Goal: Use online tool/utility: Use online tool/utility

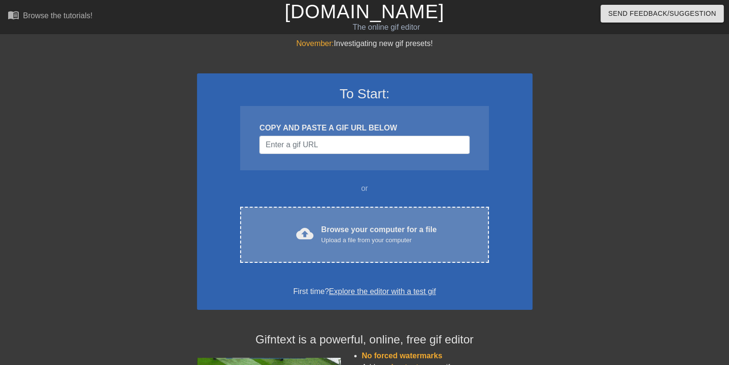
click at [325, 237] on div "Upload a file from your computer" at bounding box center [379, 240] width 116 height 10
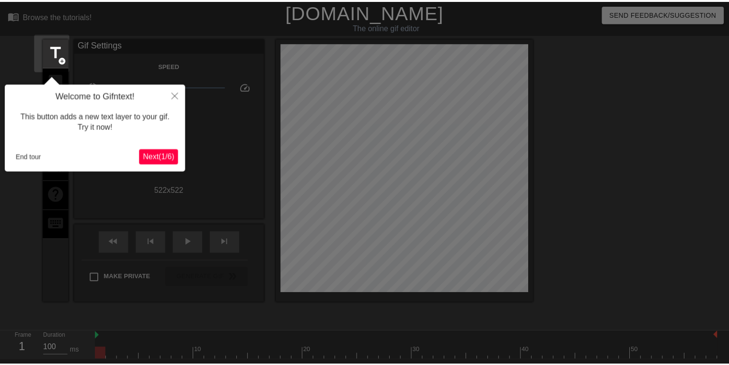
scroll to position [23, 0]
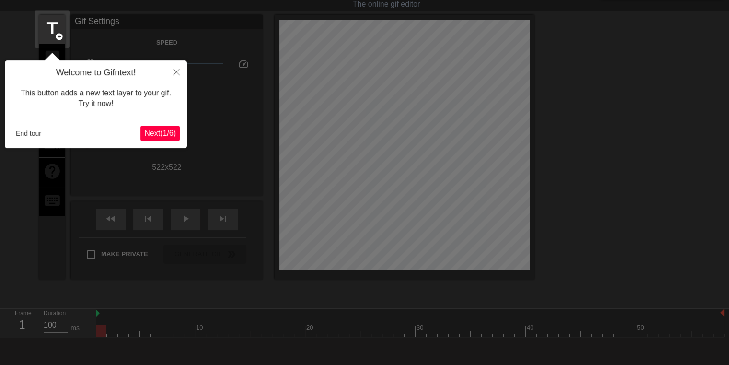
click at [530, 246] on div at bounding box center [364, 190] width 729 height 427
click at [155, 133] on span "Next ( 1 / 6 )" at bounding box center [160, 133] width 32 height 8
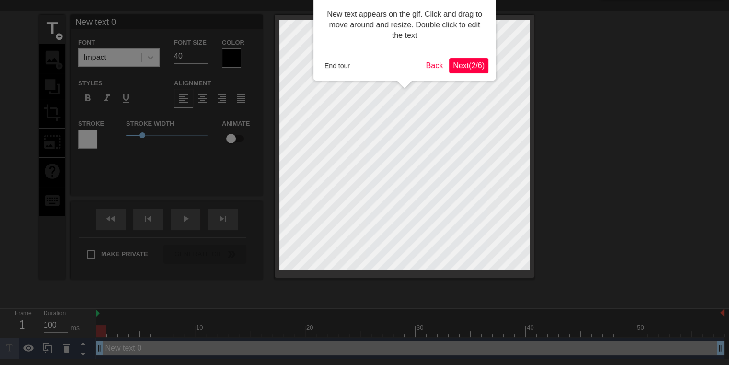
scroll to position [0, 0]
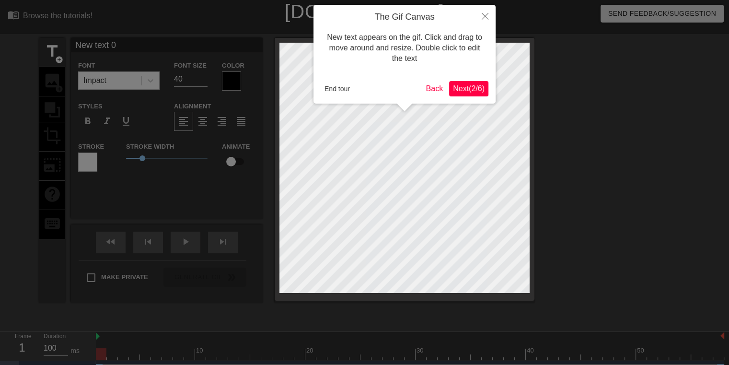
click at [459, 89] on span "Next ( 2 / 6 )" at bounding box center [469, 88] width 32 height 8
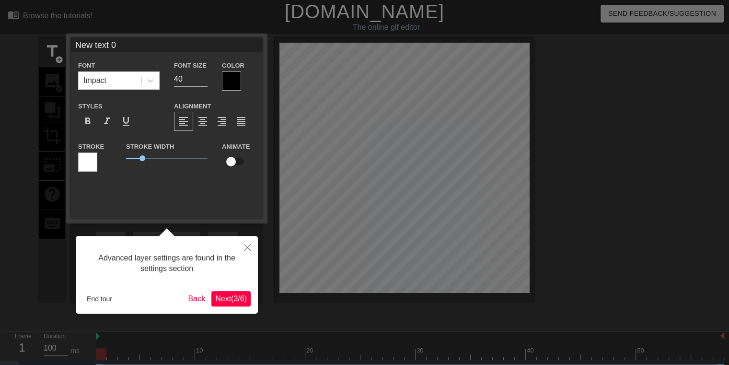
scroll to position [19, 0]
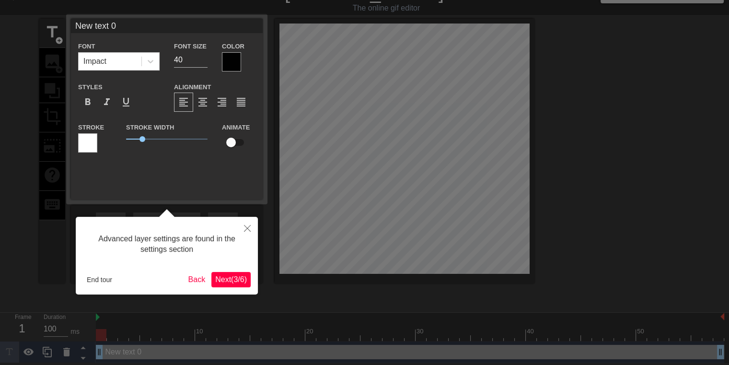
click at [230, 283] on span "Next ( 3 / 6 )" at bounding box center [231, 279] width 32 height 8
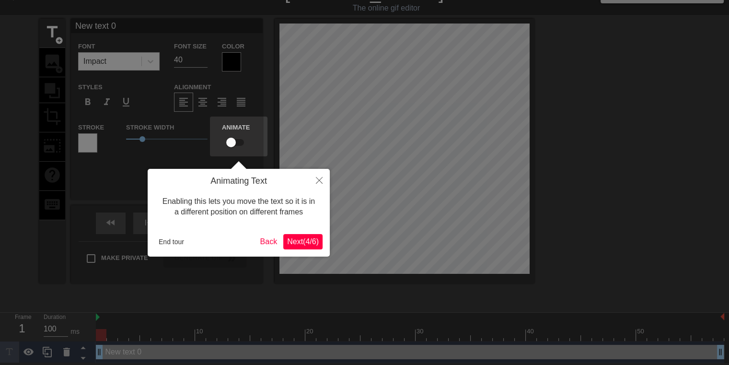
scroll to position [0, 0]
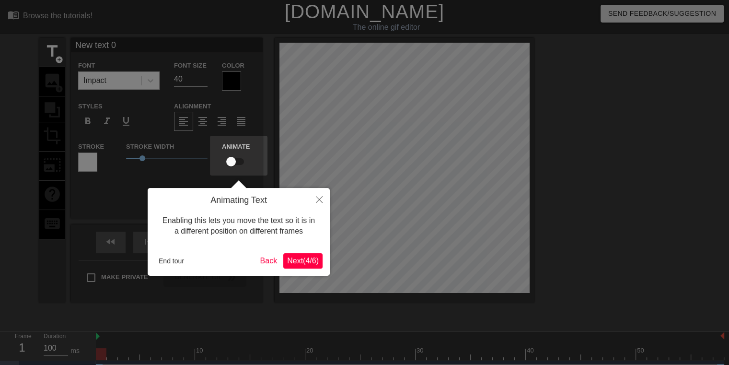
click at [302, 261] on span "Next ( 4 / 6 )" at bounding box center [303, 260] width 32 height 8
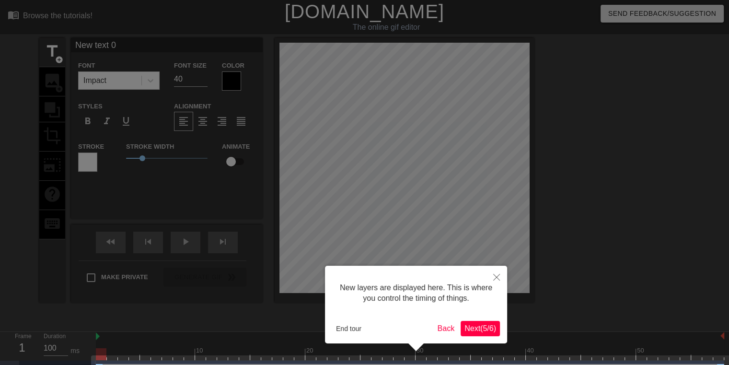
scroll to position [26, 0]
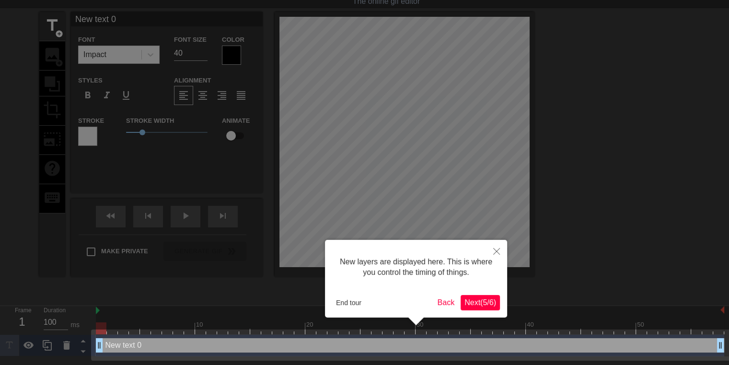
click at [477, 304] on span "Next ( 5 / 6 )" at bounding box center [481, 302] width 32 height 8
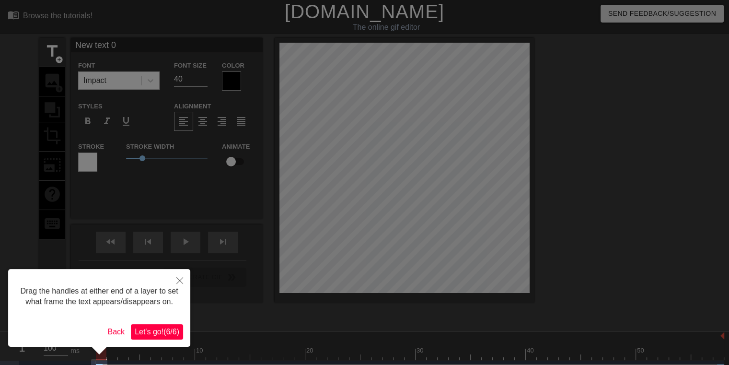
click at [163, 329] on span "Let's go! ( 6 / 6 )" at bounding box center [157, 331] width 45 height 8
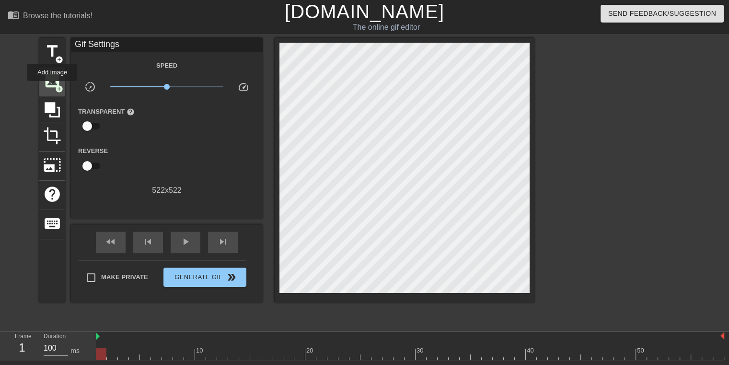
click at [52, 88] on span "image" at bounding box center [52, 80] width 18 height 18
click at [50, 81] on span "image" at bounding box center [52, 80] width 18 height 18
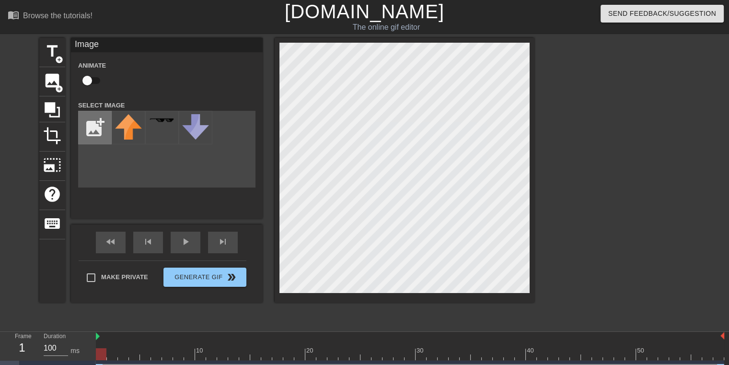
click at [85, 126] on input "file" at bounding box center [95, 127] width 33 height 33
type input "C:\fakepath\christmas-hats-transparent-3-1.png"
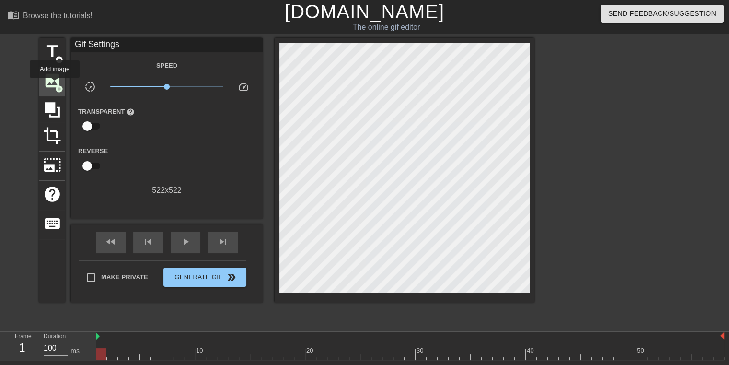
click at [46, 83] on span "image" at bounding box center [52, 80] width 18 height 18
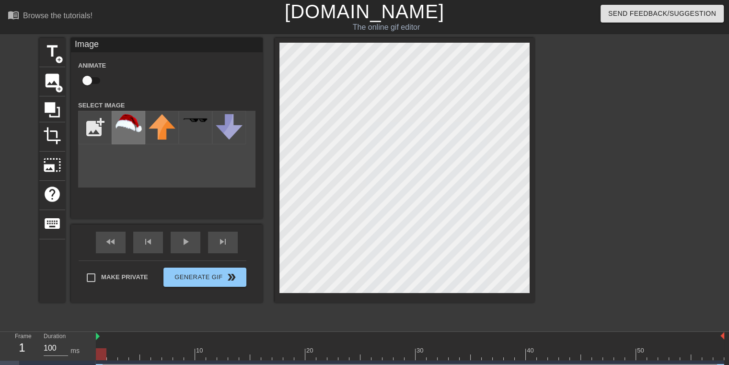
click at [122, 127] on img at bounding box center [128, 123] width 27 height 18
click at [202, 242] on div "title add_circle image add_circle crop photo_size_select_large help keyboard Im…" at bounding box center [286, 170] width 495 height 265
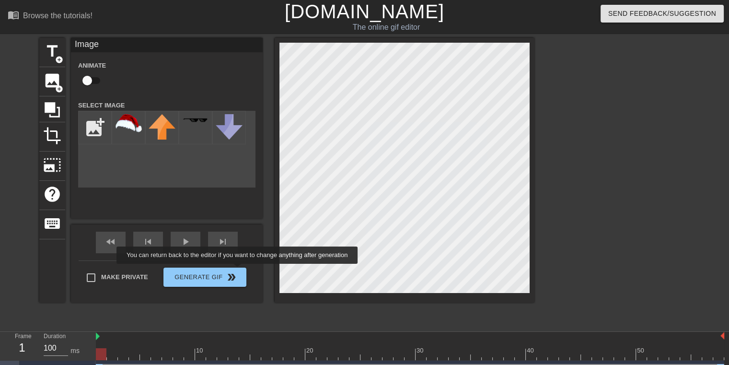
click at [237, 270] on div "title add_circle image add_circle crop photo_size_select_large help keyboard Im…" at bounding box center [286, 170] width 495 height 265
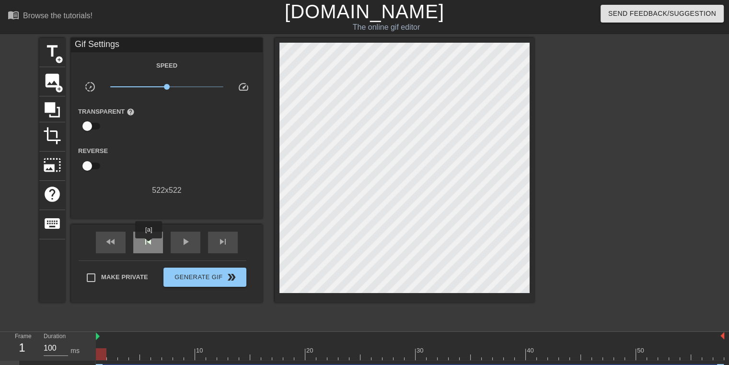
click at [149, 245] on span "skip_previous" at bounding box center [148, 242] width 12 height 12
click at [216, 241] on div "skip_next" at bounding box center [223, 243] width 30 height 22
click at [153, 244] on span "skip_previous" at bounding box center [148, 242] width 12 height 12
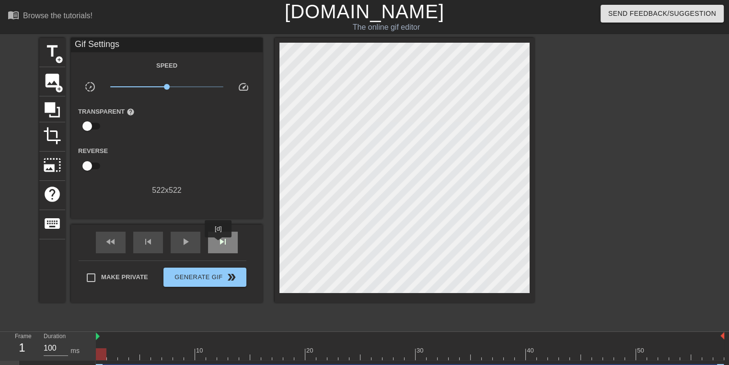
click at [219, 244] on span "skip_next" at bounding box center [223, 242] width 12 height 12
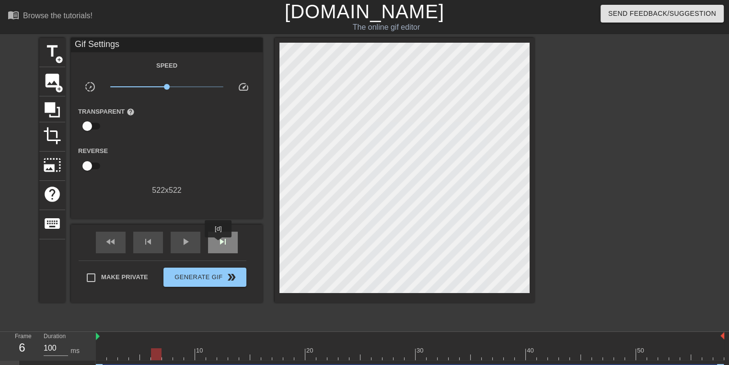
click at [219, 244] on span "skip_next" at bounding box center [223, 242] width 12 height 12
click at [146, 244] on span "skip_previous" at bounding box center [148, 242] width 12 height 12
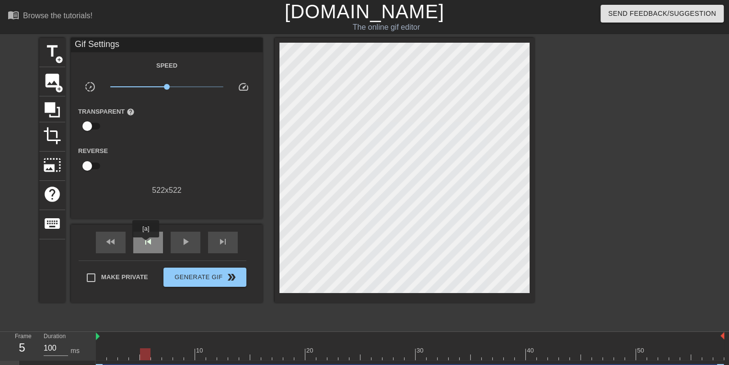
click at [146, 244] on span "skip_previous" at bounding box center [148, 242] width 12 height 12
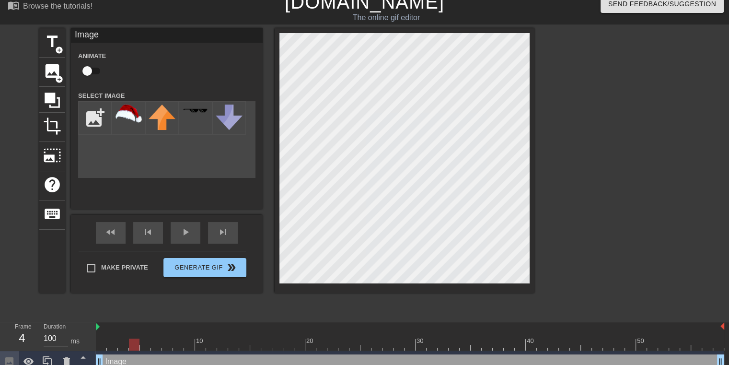
scroll to position [19, 0]
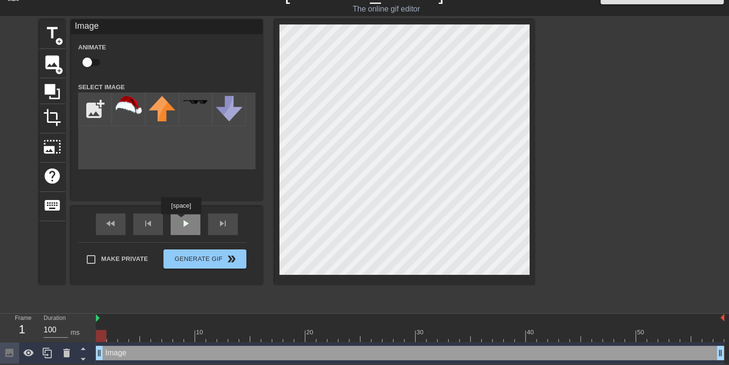
click at [181, 221] on span "play_arrow" at bounding box center [186, 224] width 12 height 12
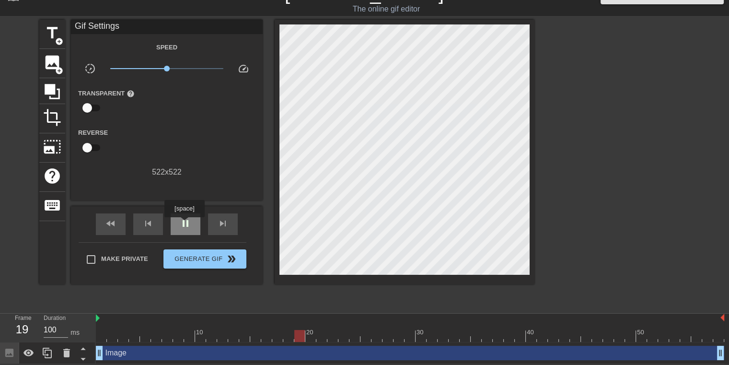
click at [184, 224] on span "pause" at bounding box center [186, 224] width 12 height 12
drag, startPoint x: 309, startPoint y: 336, endPoint x: 80, endPoint y: 328, distance: 228.8
click at [80, 328] on div "Frame 1 Duration 100 ms 10 20 30 40 50 Image drag_handle drag_handle" at bounding box center [364, 339] width 729 height 50
click at [89, 103] on input "checkbox" at bounding box center [87, 108] width 55 height 18
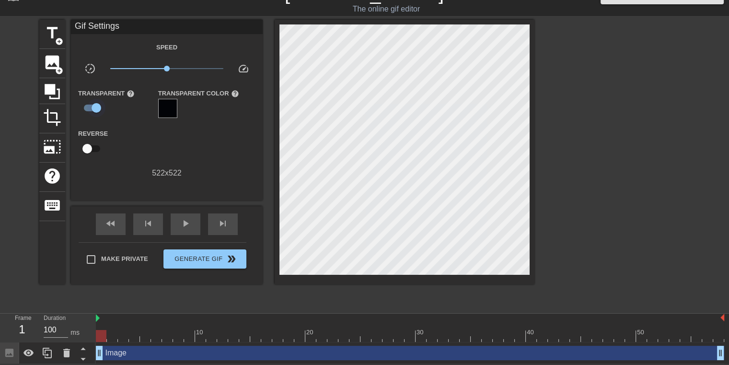
click at [89, 103] on input "checkbox" at bounding box center [96, 108] width 55 height 18
checkbox input "false"
click at [89, 143] on input "checkbox" at bounding box center [87, 148] width 55 height 18
click at [89, 143] on input "checkbox" at bounding box center [96, 148] width 55 height 18
click at [89, 143] on input "checkbox" at bounding box center [87, 148] width 55 height 18
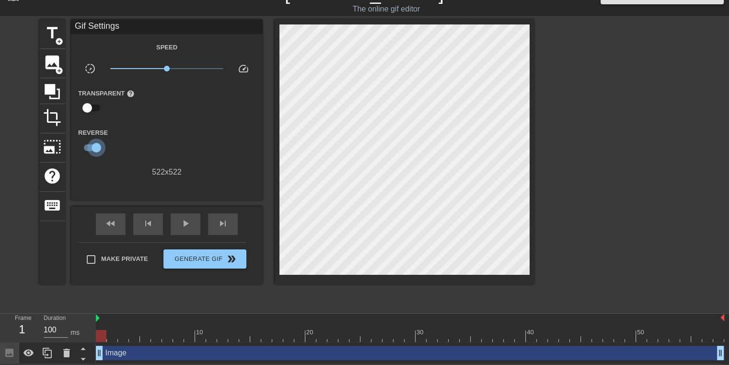
click at [89, 143] on input "checkbox" at bounding box center [96, 148] width 55 height 18
click at [89, 143] on input "checkbox" at bounding box center [87, 148] width 55 height 18
click at [89, 143] on input "checkbox" at bounding box center [96, 148] width 55 height 18
checkbox input "false"
click at [53, 62] on span "image" at bounding box center [52, 62] width 18 height 18
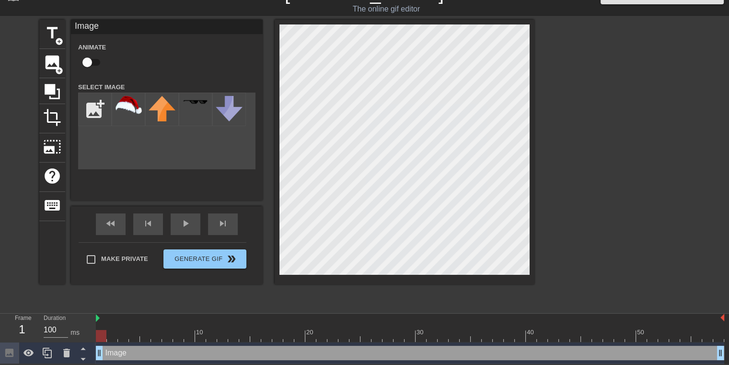
click at [89, 59] on input "checkbox" at bounding box center [87, 62] width 55 height 18
checkbox input "true"
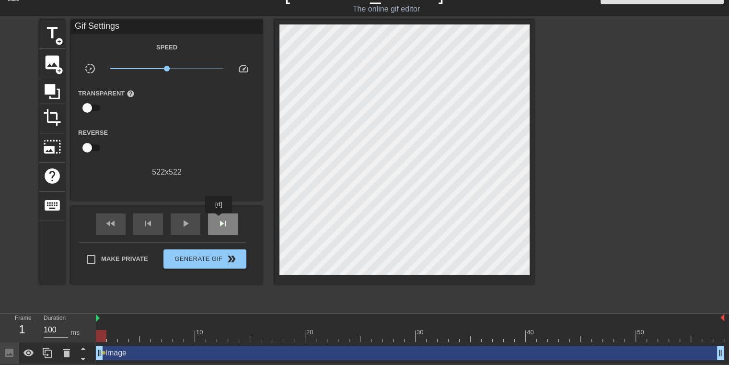
click at [219, 220] on span "skip_next" at bounding box center [223, 224] width 12 height 12
click at [222, 223] on span "skip_next" at bounding box center [223, 224] width 12 height 12
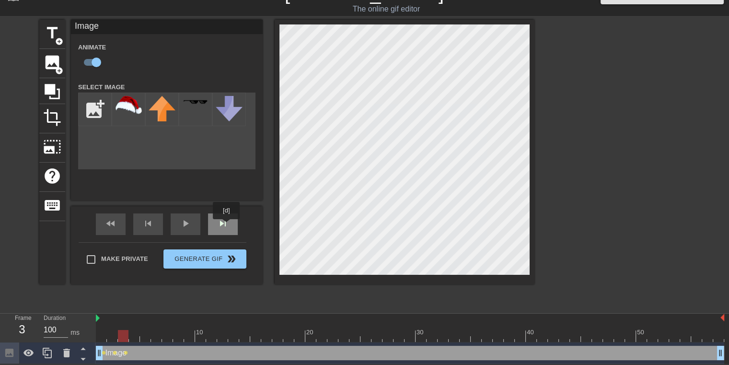
click at [227, 226] on span "skip_next" at bounding box center [223, 224] width 12 height 12
click at [221, 229] on div "skip_next" at bounding box center [223, 224] width 30 height 22
click at [224, 222] on span "skip_next" at bounding box center [223, 224] width 12 height 12
click at [231, 227] on div "skip_next" at bounding box center [223, 224] width 30 height 22
click at [218, 228] on div "skip_next" at bounding box center [223, 224] width 30 height 22
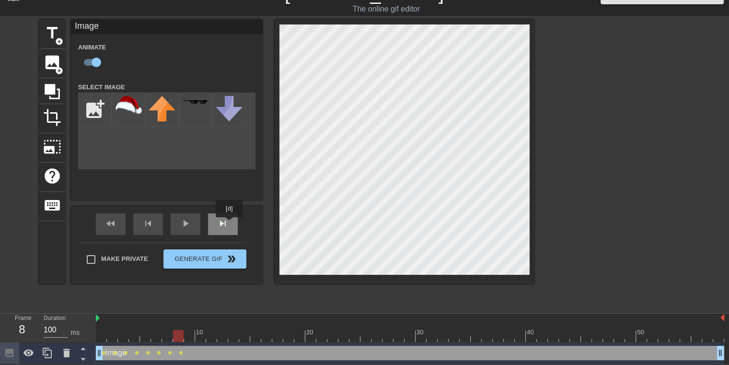
click at [230, 223] on div "skip_next" at bounding box center [223, 224] width 30 height 22
click at [226, 221] on span "skip_next" at bounding box center [223, 224] width 12 height 12
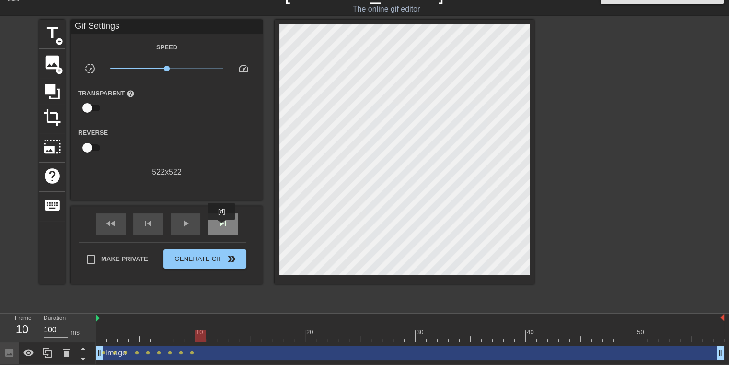
click at [222, 227] on span "skip_next" at bounding box center [223, 224] width 12 height 12
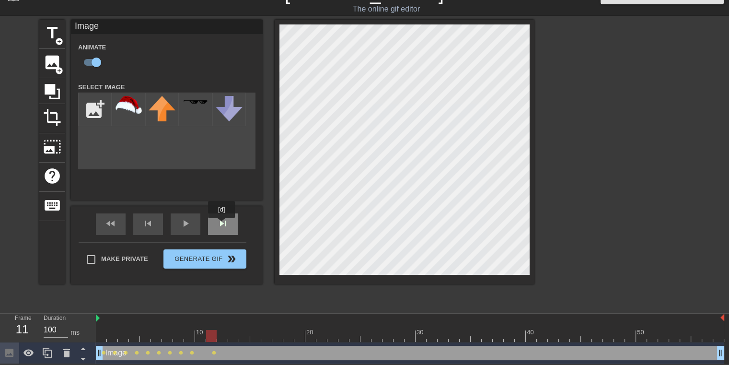
click at [222, 225] on span "skip_next" at bounding box center [223, 224] width 12 height 12
click at [221, 223] on span "skip_next" at bounding box center [223, 224] width 12 height 12
click at [226, 223] on span "skip_next" at bounding box center [223, 224] width 12 height 12
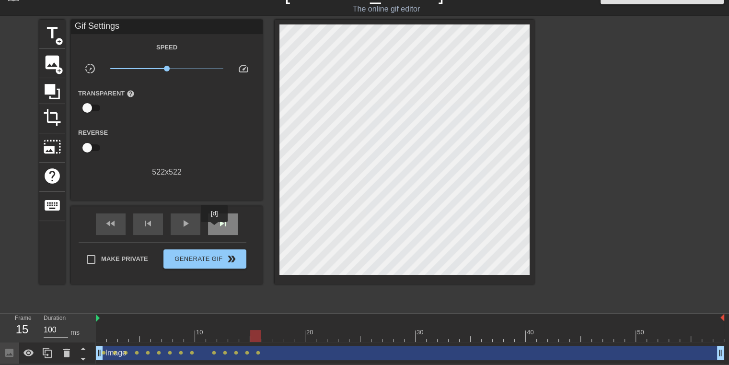
click at [215, 229] on div "skip_next" at bounding box center [223, 224] width 30 height 22
click at [216, 222] on div "skip_next" at bounding box center [223, 224] width 30 height 22
click at [222, 225] on span "skip_next" at bounding box center [223, 224] width 12 height 12
click at [226, 228] on span "skip_next" at bounding box center [223, 224] width 12 height 12
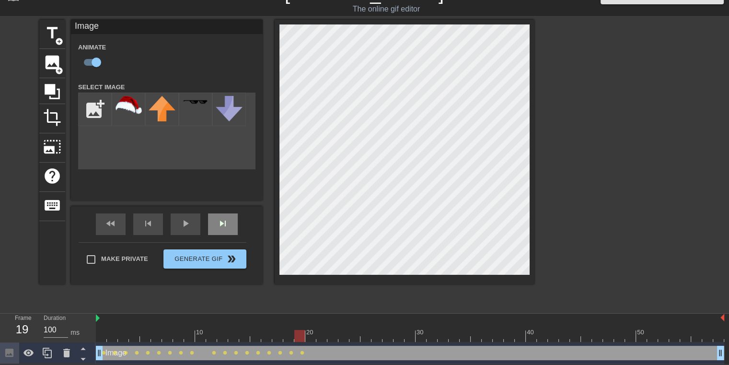
click at [226, 218] on span "skip_next" at bounding box center [223, 224] width 12 height 12
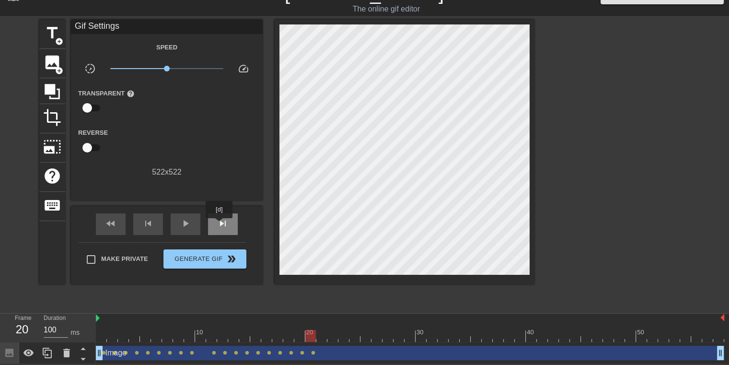
click at [220, 225] on span "skip_next" at bounding box center [223, 224] width 12 height 12
click at [226, 227] on span "skip_next" at bounding box center [223, 224] width 12 height 12
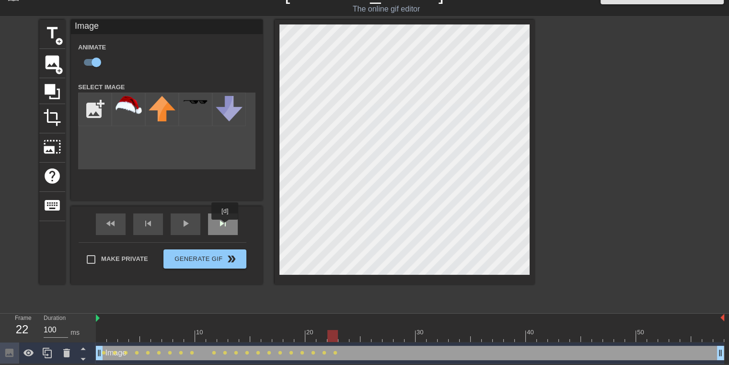
click at [224, 226] on span "skip_next" at bounding box center [223, 224] width 12 height 12
click at [225, 221] on span "skip_next" at bounding box center [223, 224] width 12 height 12
click at [227, 220] on span "skip_next" at bounding box center [223, 224] width 12 height 12
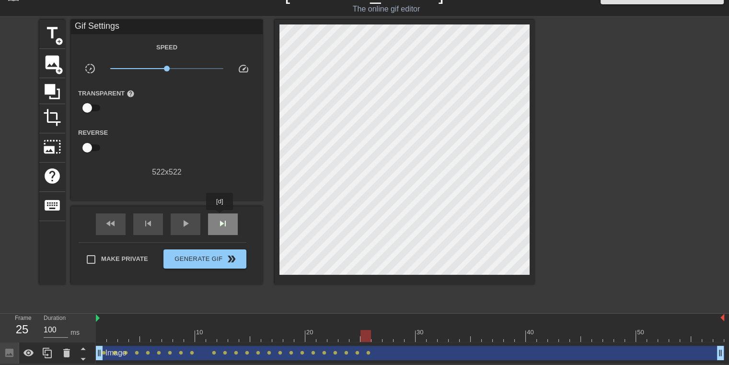
click at [220, 218] on span "skip_next" at bounding box center [223, 224] width 12 height 12
click at [215, 224] on div "skip_next" at bounding box center [223, 224] width 30 height 22
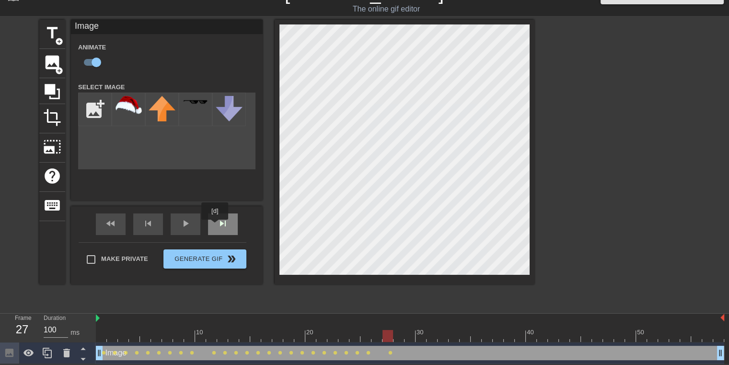
click at [217, 225] on span "skip_next" at bounding box center [223, 224] width 12 height 12
click at [227, 227] on span "skip_next" at bounding box center [223, 224] width 12 height 12
click at [224, 226] on span "skip_next" at bounding box center [223, 224] width 12 height 12
click at [229, 226] on div "skip_next" at bounding box center [223, 224] width 30 height 22
click at [222, 230] on div "skip_next" at bounding box center [223, 224] width 30 height 22
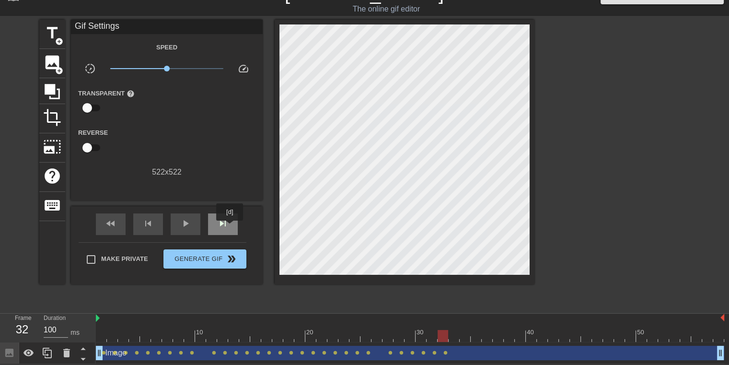
click at [230, 227] on div "skip_next" at bounding box center [223, 224] width 30 height 22
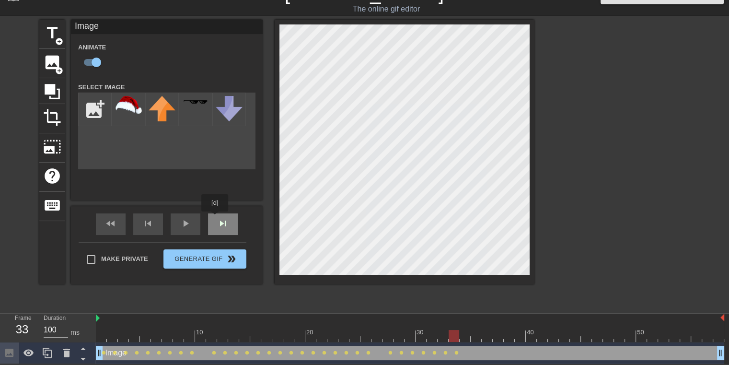
click at [215, 218] on div "skip_next" at bounding box center [223, 224] width 30 height 22
click at [217, 222] on span "skip_next" at bounding box center [223, 224] width 12 height 12
click at [220, 226] on span "skip_next" at bounding box center [223, 224] width 12 height 12
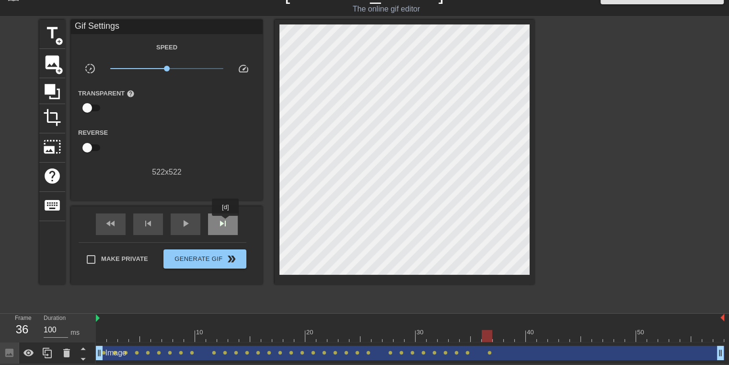
click at [226, 222] on span "skip_next" at bounding box center [223, 224] width 12 height 12
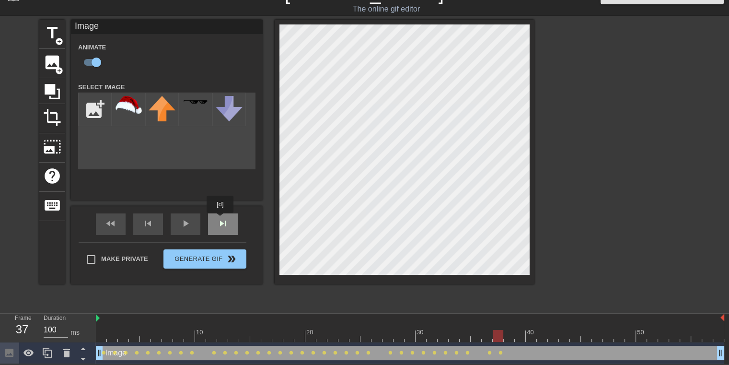
click at [221, 220] on span "skip_next" at bounding box center [223, 224] width 12 height 12
click at [225, 226] on span "skip_next" at bounding box center [223, 224] width 12 height 12
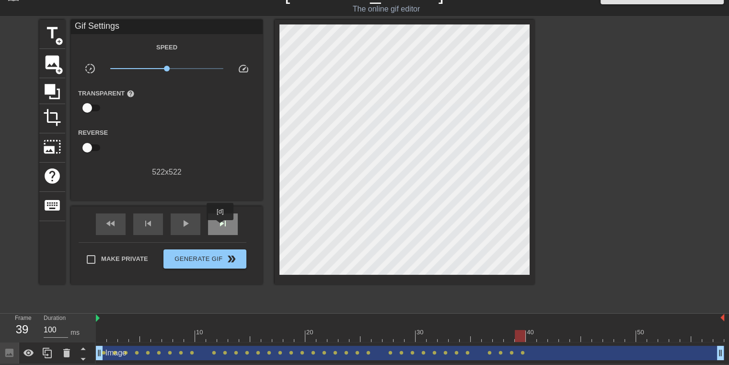
click at [221, 227] on span "skip_next" at bounding box center [223, 224] width 12 height 12
click at [230, 217] on div "skip_next" at bounding box center [223, 224] width 30 height 22
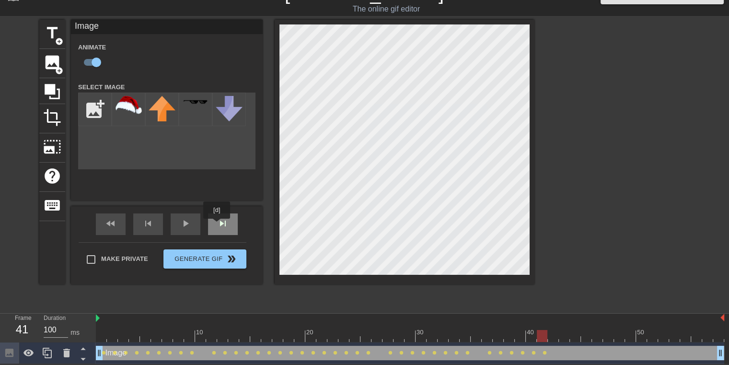
click at [217, 225] on span "skip_next" at bounding box center [223, 224] width 12 height 12
click at [217, 223] on span "skip_next" at bounding box center [223, 224] width 12 height 12
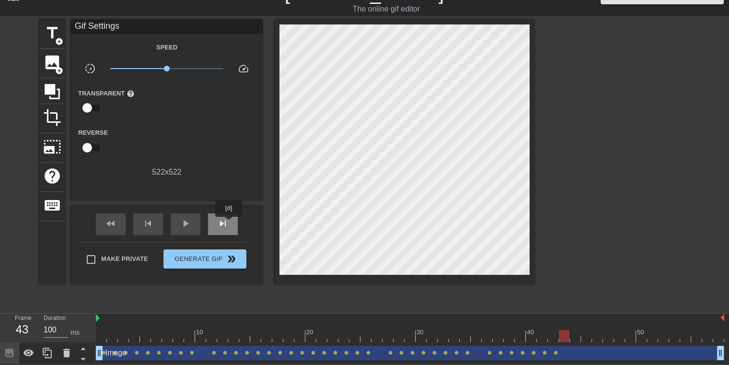
click at [226, 223] on span "skip_next" at bounding box center [223, 224] width 12 height 12
click at [217, 225] on span "skip_next" at bounding box center [223, 224] width 12 height 12
click at [221, 225] on span "skip_next" at bounding box center [223, 224] width 12 height 12
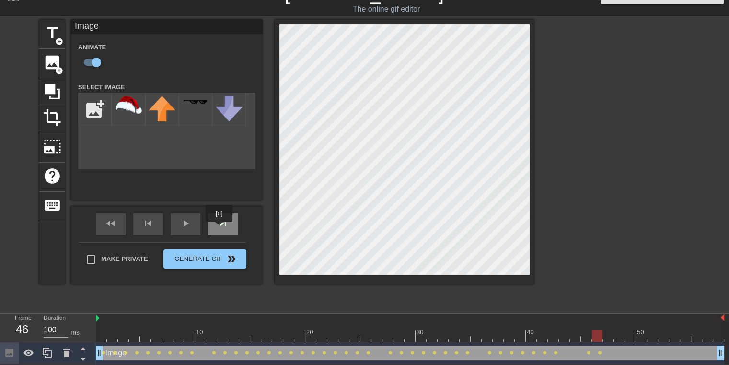
click at [221, 228] on div "skip_next" at bounding box center [223, 224] width 30 height 22
click at [224, 224] on span "skip_next" at bounding box center [223, 224] width 12 height 12
click at [231, 221] on div "skip_next" at bounding box center [223, 224] width 30 height 22
click at [225, 221] on span "skip_next" at bounding box center [223, 224] width 12 height 12
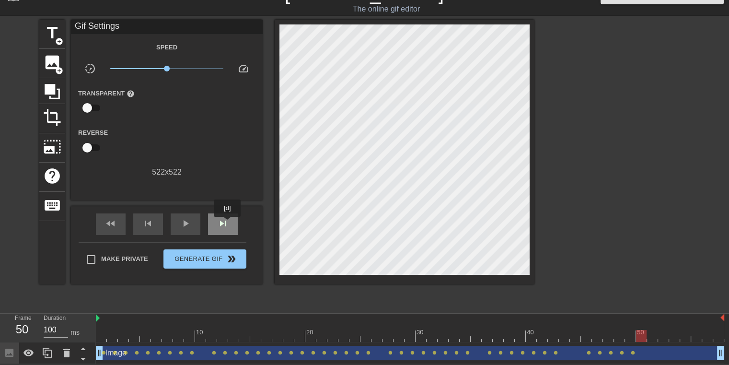
click at [228, 223] on span "skip_next" at bounding box center [223, 224] width 12 height 12
click at [217, 223] on span "skip_next" at bounding box center [223, 224] width 12 height 12
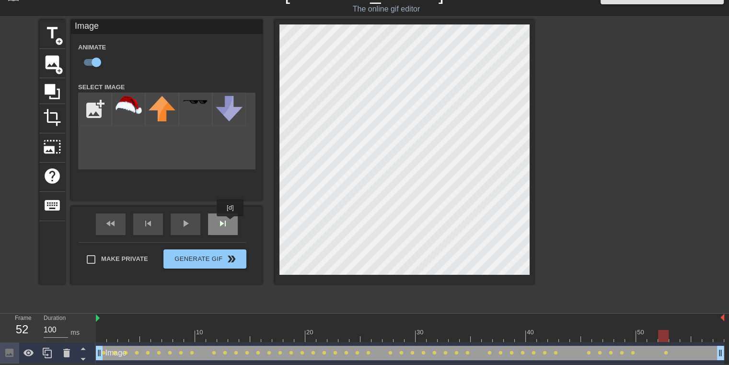
click at [231, 223] on div "skip_next" at bounding box center [223, 224] width 30 height 22
click at [217, 226] on span "skip_next" at bounding box center [223, 224] width 12 height 12
click at [224, 227] on span "skip_next" at bounding box center [223, 224] width 12 height 12
click at [230, 223] on div "skip_next" at bounding box center [223, 224] width 30 height 22
click at [223, 225] on span "skip_next" at bounding box center [223, 224] width 12 height 12
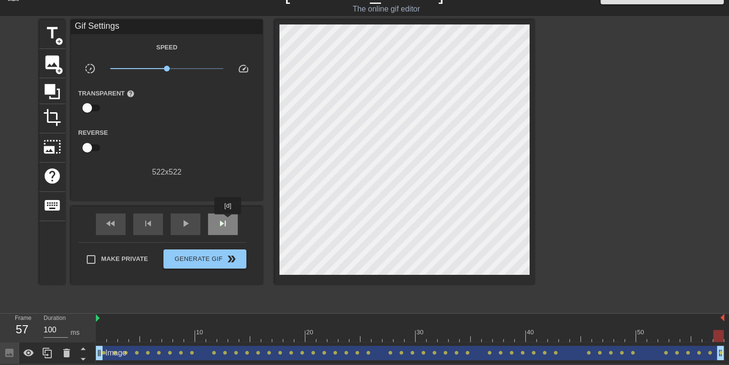
click at [228, 221] on span "skip_next" at bounding box center [223, 224] width 12 height 12
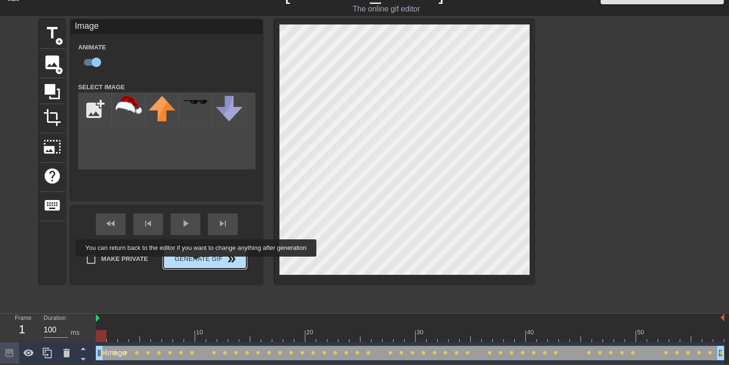
click at [197, 263] on button "Generate Gif double_arrow" at bounding box center [204, 258] width 83 height 19
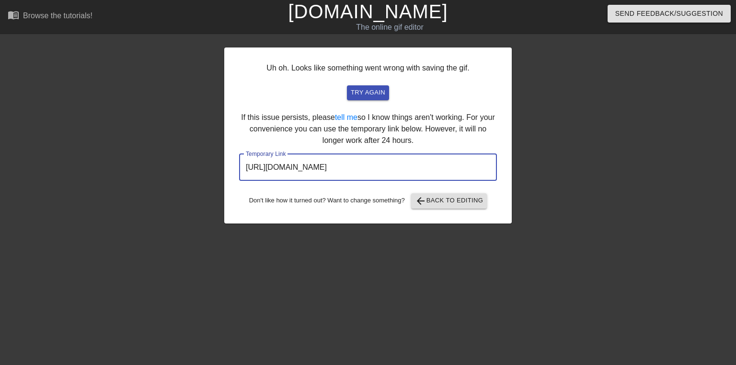
click at [352, 165] on input "[URL][DOMAIN_NAME]" at bounding box center [368, 167] width 258 height 27
click at [372, 94] on span "try again" at bounding box center [368, 92] width 35 height 11
drag, startPoint x: 462, startPoint y: 171, endPoint x: 186, endPoint y: 165, distance: 276.2
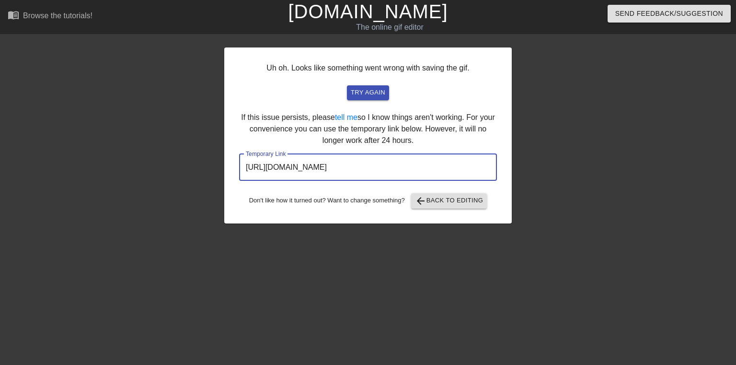
click at [186, 165] on div "Uh oh. Looks like something went wrong with saving the gif. try again If this i…" at bounding box center [368, 182] width 736 height 288
click at [440, 204] on span "arrow_back Back to Editing" at bounding box center [449, 201] width 69 height 12
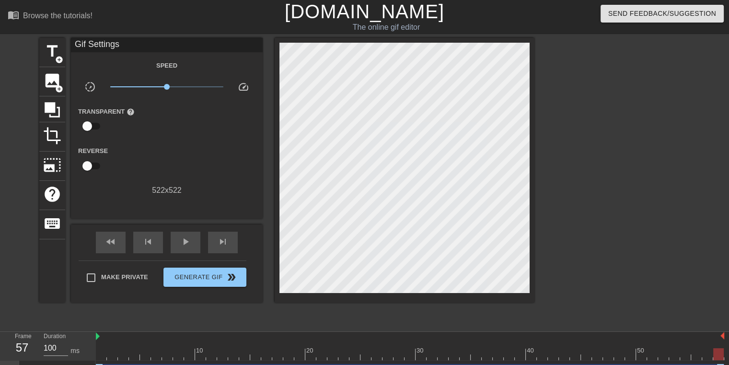
click at [360, 18] on link "[DOMAIN_NAME]" at bounding box center [365, 11] width 160 height 21
